Goal: Navigation & Orientation: Go to known website

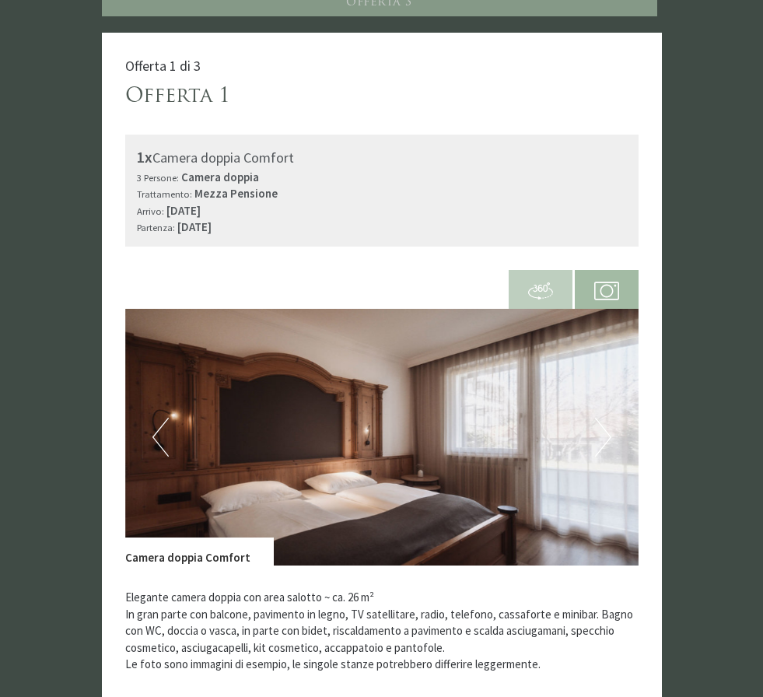
scroll to position [643, 0]
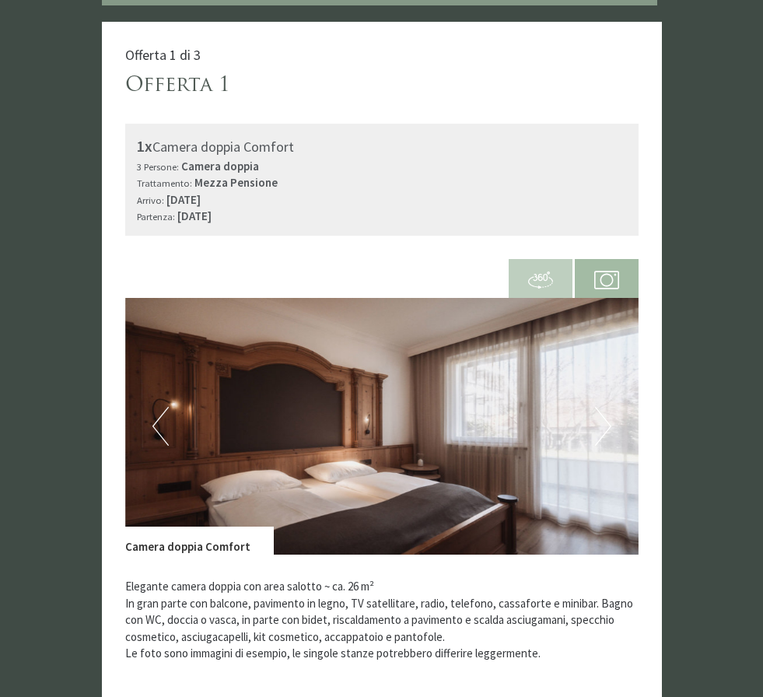
click at [596, 425] on button "Next" at bounding box center [603, 426] width 16 height 39
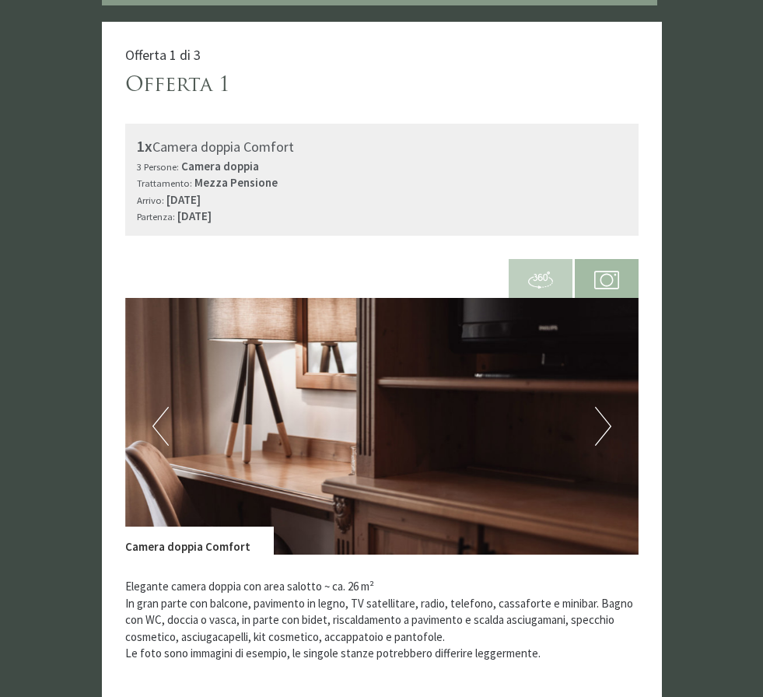
click at [596, 425] on button "Next" at bounding box center [603, 426] width 16 height 39
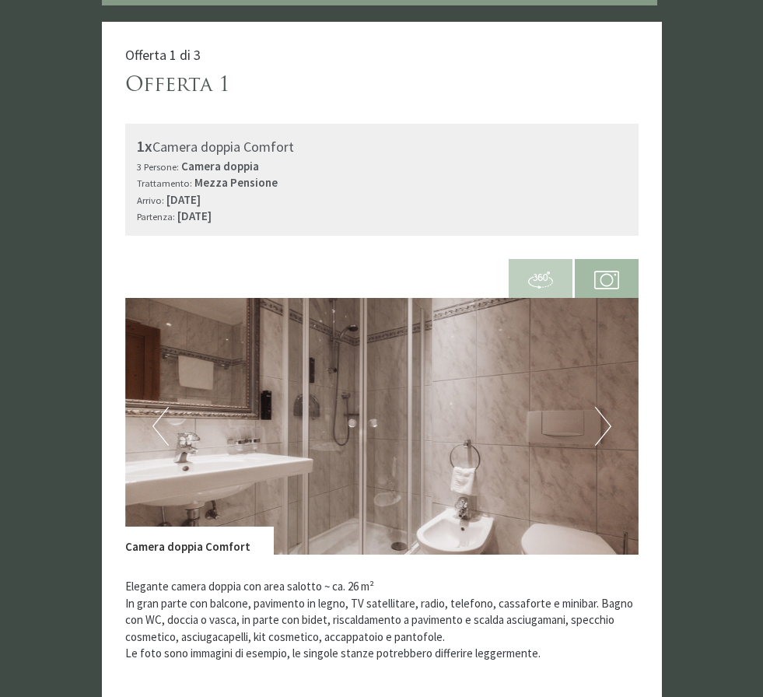
click at [596, 425] on button "Next" at bounding box center [603, 426] width 16 height 39
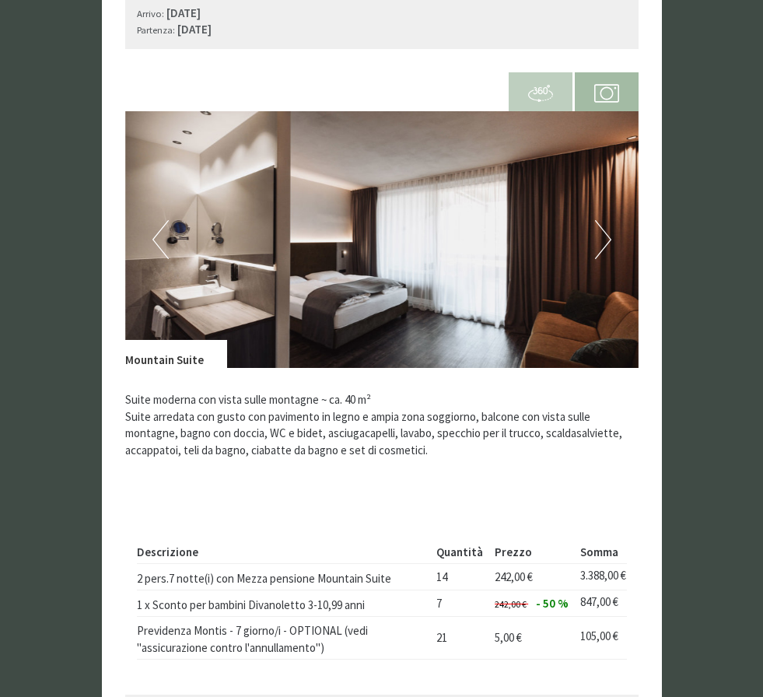
scroll to position [2910, 0]
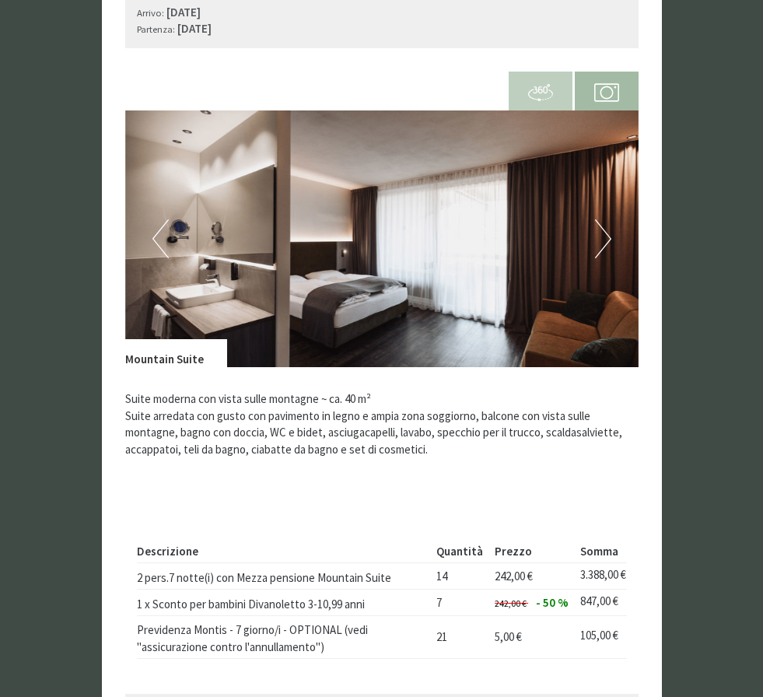
click at [594, 221] on img at bounding box center [382, 238] width 514 height 257
click at [591, 212] on img at bounding box center [382, 238] width 514 height 257
click at [601, 219] on button "Next" at bounding box center [603, 238] width 16 height 39
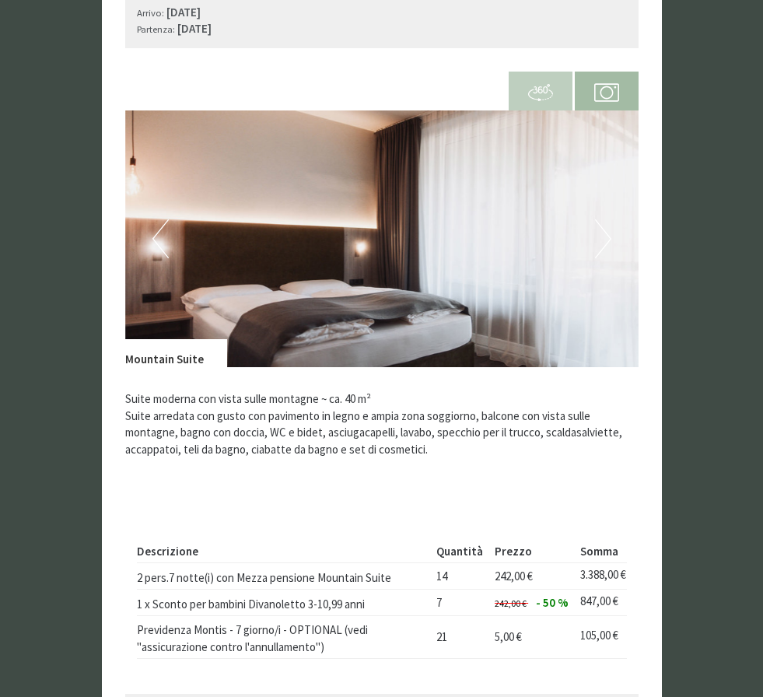
click at [601, 219] on button "Next" at bounding box center [603, 238] width 16 height 39
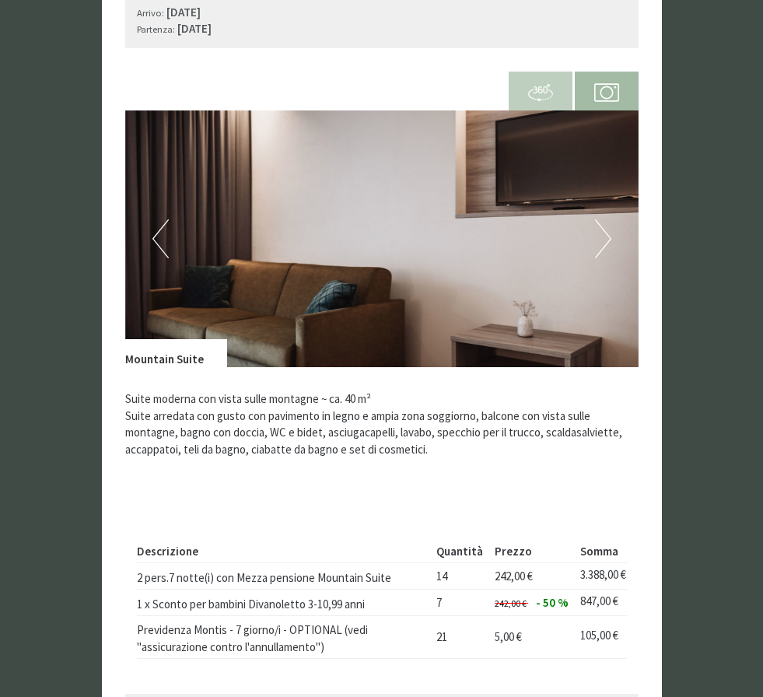
click at [601, 219] on button "Next" at bounding box center [603, 238] width 16 height 39
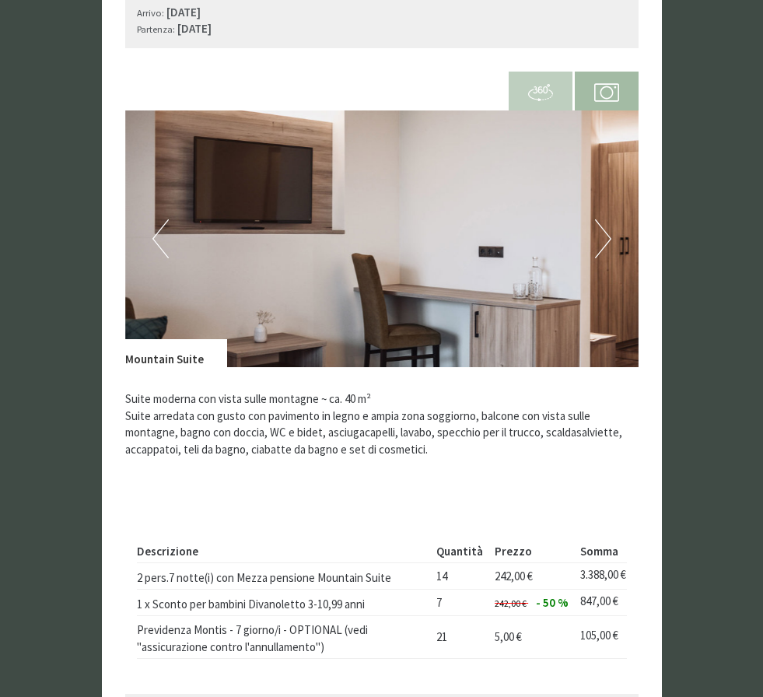
click at [601, 219] on button "Next" at bounding box center [603, 238] width 16 height 39
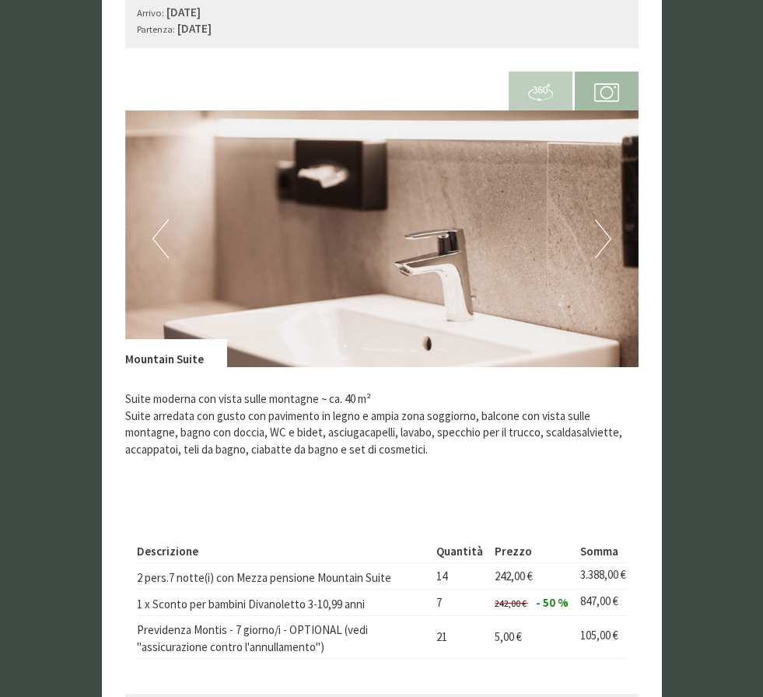
click at [601, 219] on button "Next" at bounding box center [603, 238] width 16 height 39
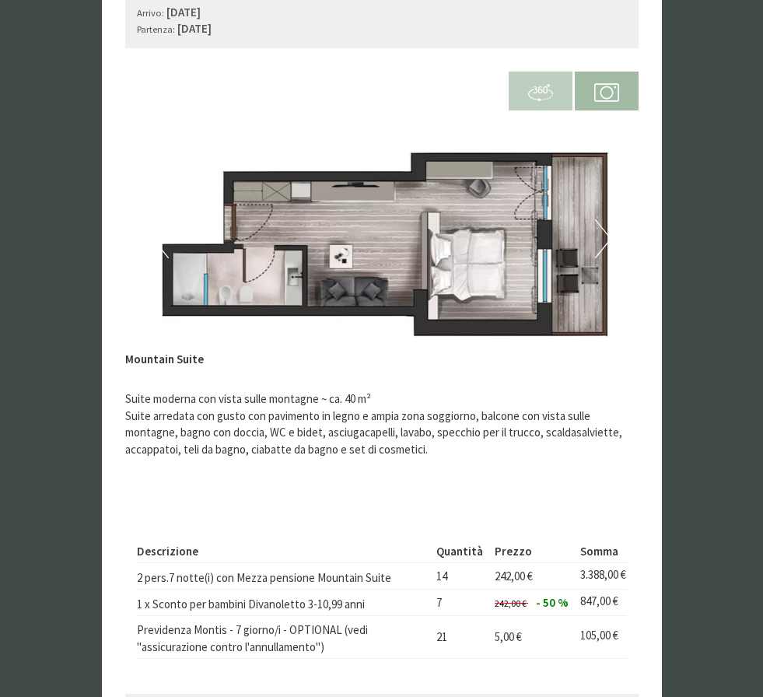
click at [601, 219] on button "Next" at bounding box center [603, 238] width 16 height 39
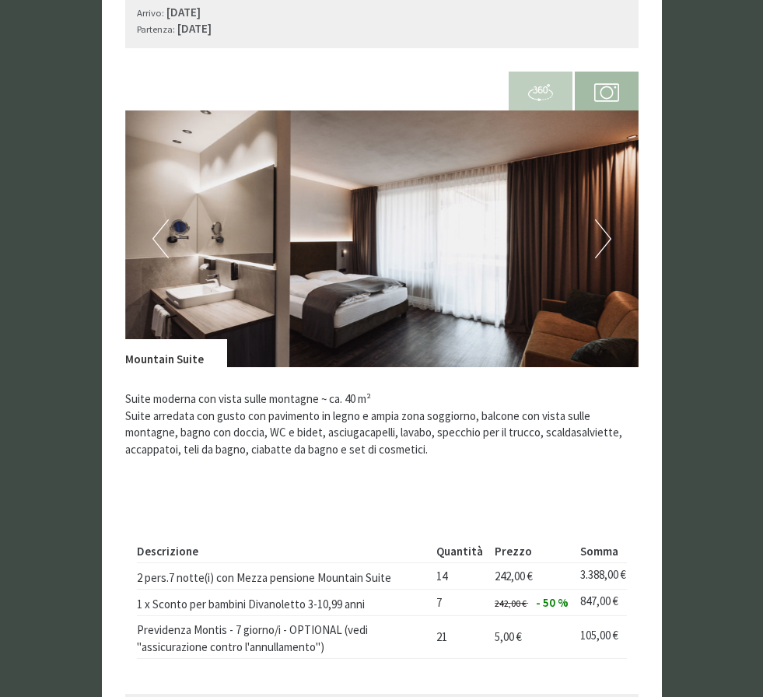
click at [601, 219] on button "Next" at bounding box center [603, 238] width 16 height 39
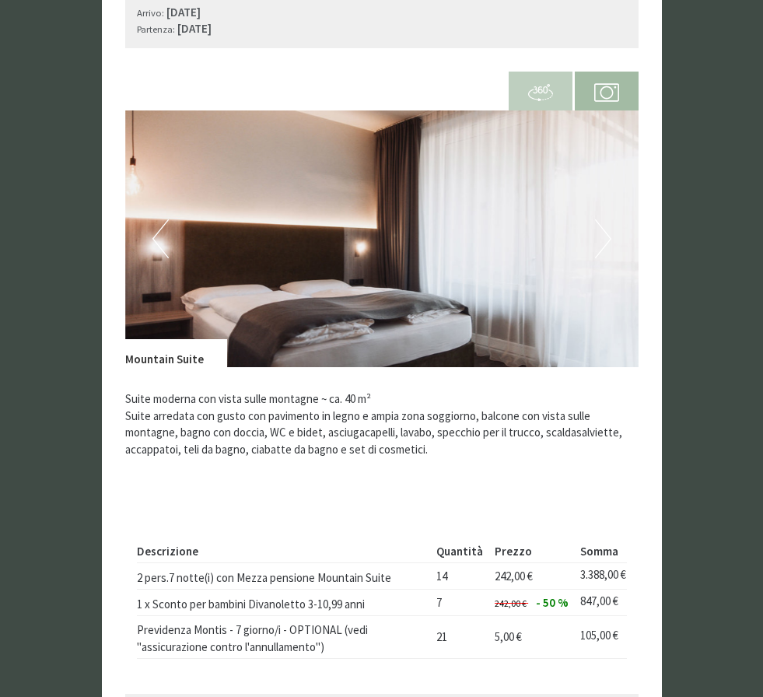
click at [601, 219] on button "Next" at bounding box center [603, 238] width 16 height 39
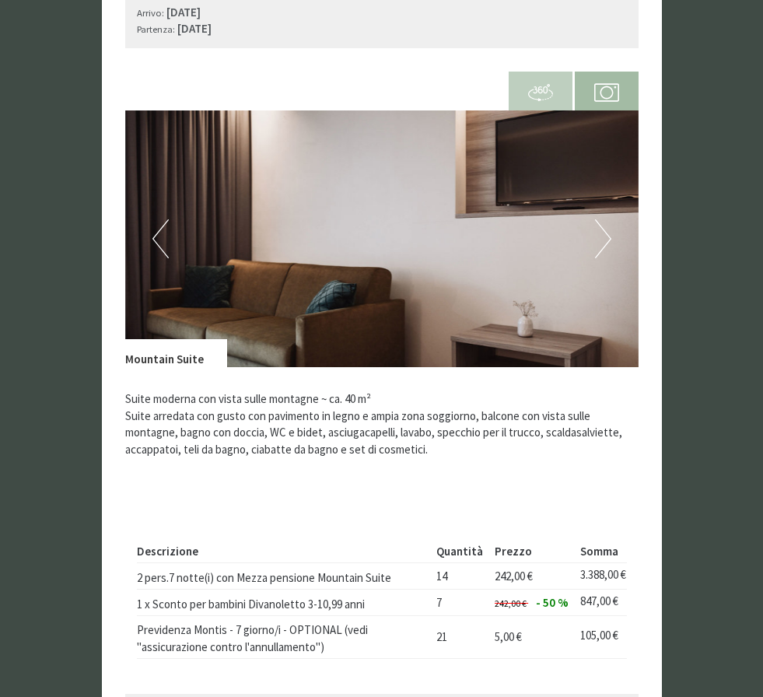
click at [601, 219] on button "Next" at bounding box center [603, 238] width 16 height 39
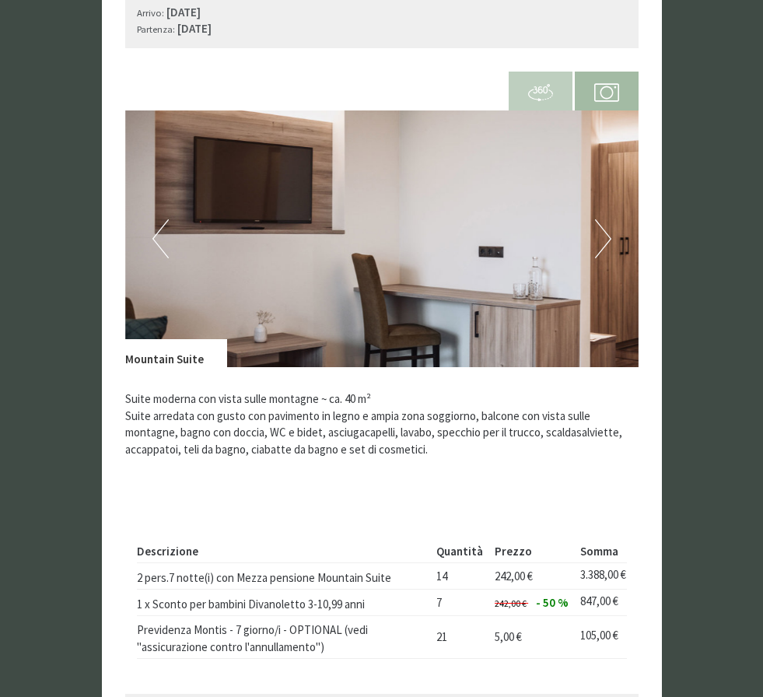
click at [601, 219] on button "Next" at bounding box center [603, 238] width 16 height 39
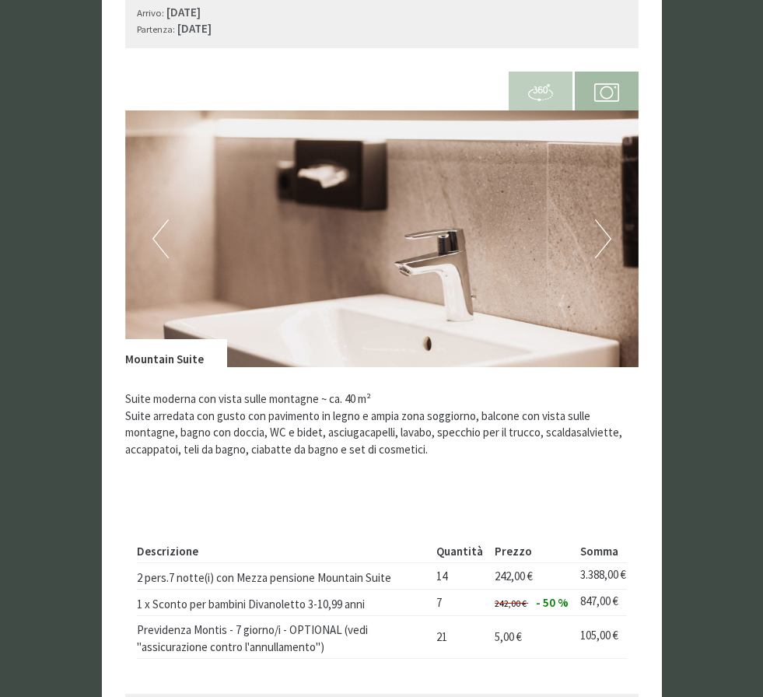
click at [601, 219] on button "Next" at bounding box center [603, 238] width 16 height 39
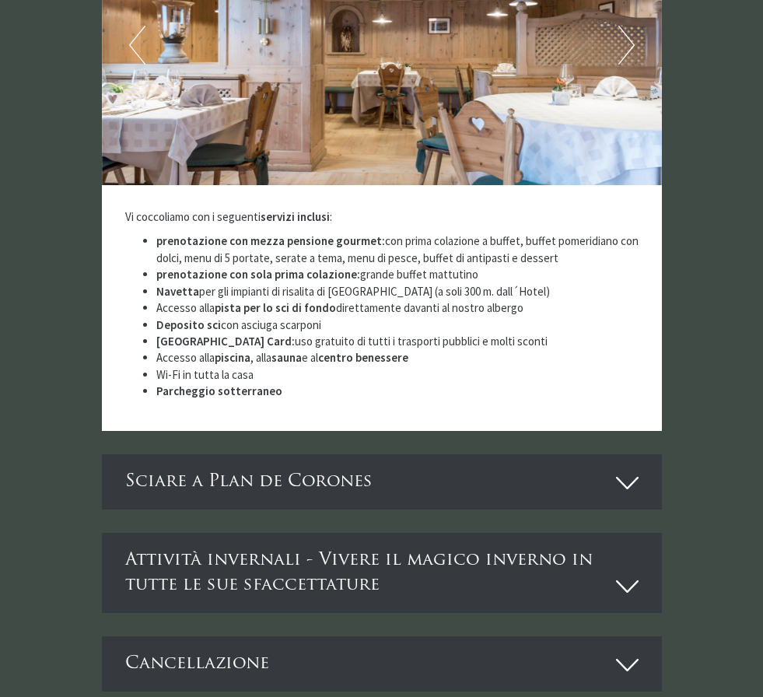
scroll to position [4465, 0]
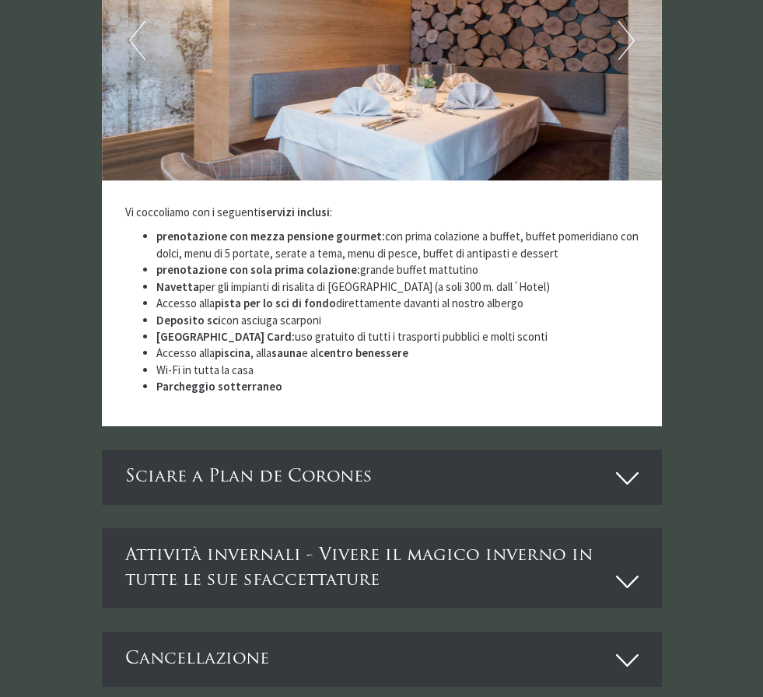
click at [526, 450] on div "Sciare a Plan de Corones" at bounding box center [382, 477] width 560 height 55
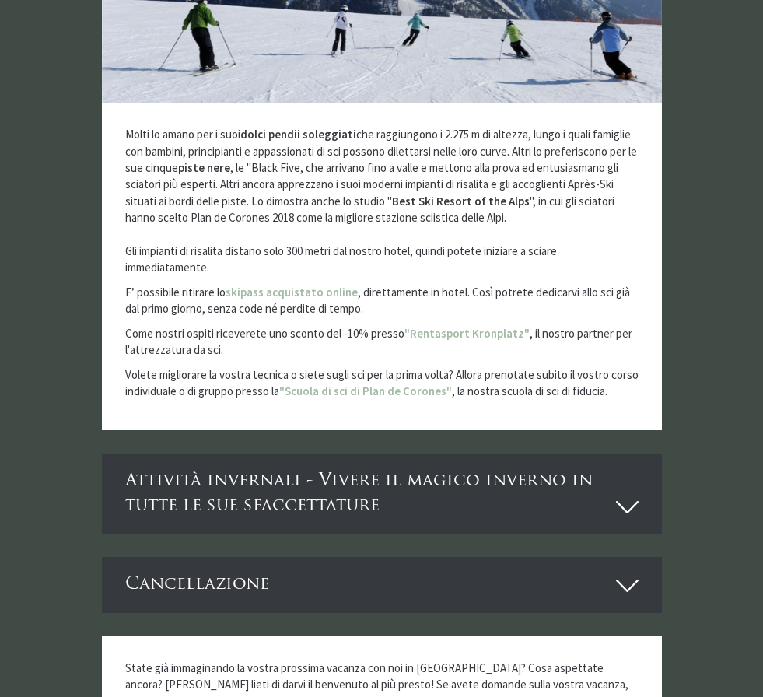
scroll to position [5149, 0]
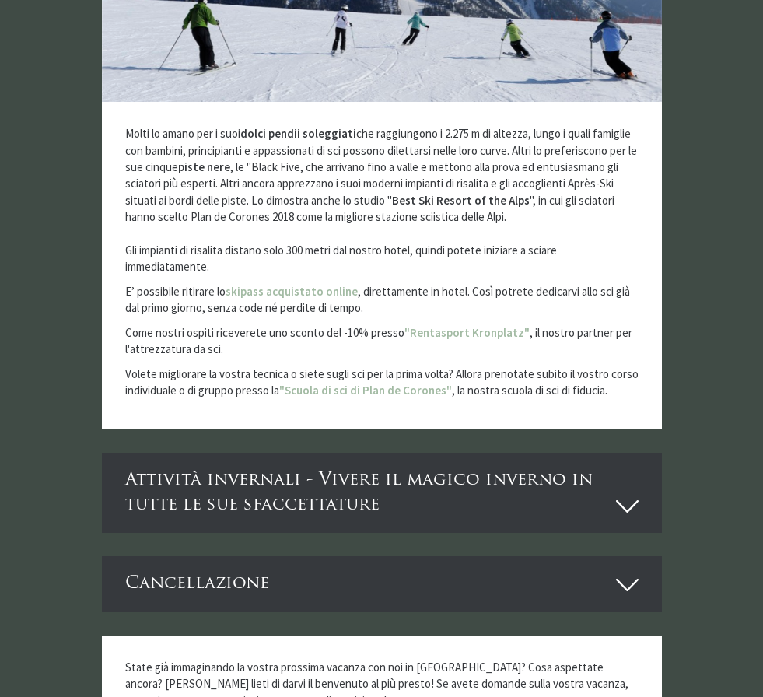
click at [507, 469] on div "Attività invernali - Vivere il magico inverno in tutte le sue sfaccettature" at bounding box center [382, 493] width 560 height 80
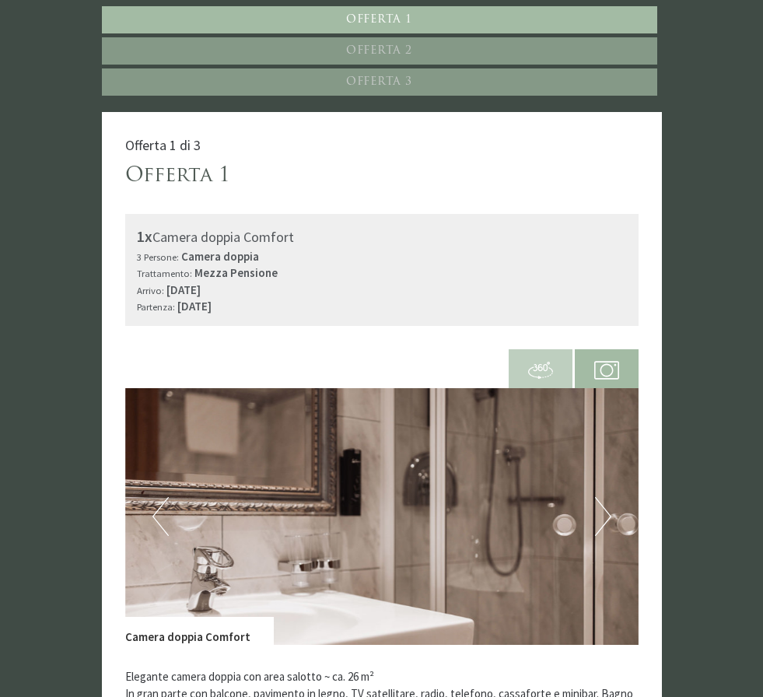
scroll to position [0, 0]
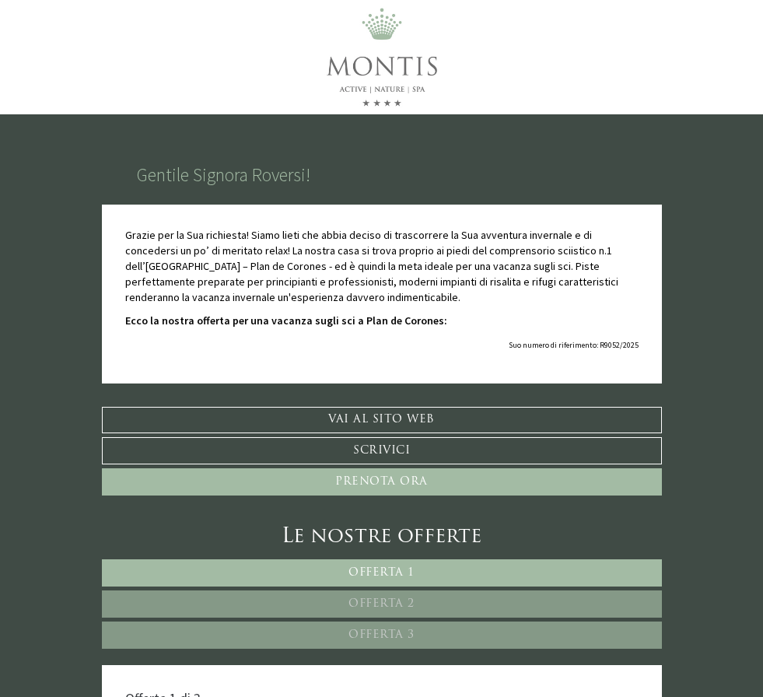
click at [423, 419] on link "Vai al sito web" at bounding box center [382, 420] width 560 height 26
